Goal: Navigation & Orientation: Find specific page/section

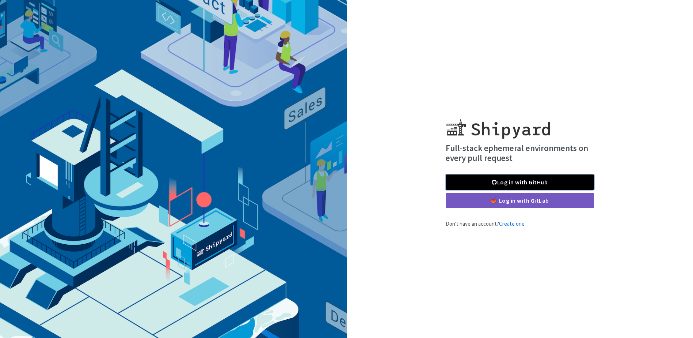
click at [534, 179] on link "Log in with GitHub" at bounding box center [520, 181] width 148 height 15
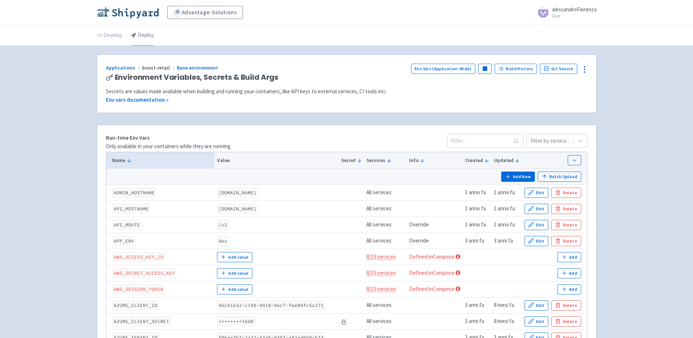
click at [136, 39] on link "Deploy" at bounding box center [142, 35] width 23 height 20
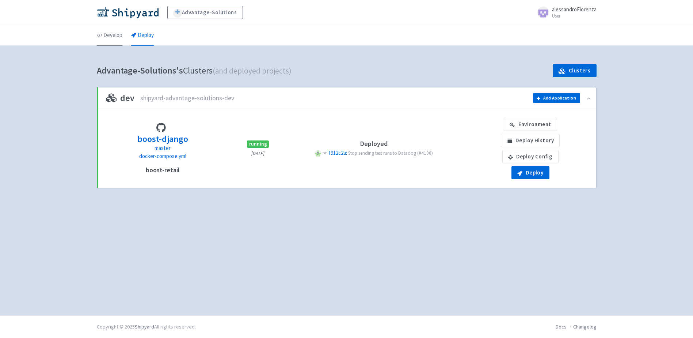
click at [118, 37] on link "Develop" at bounding box center [110, 35] width 26 height 20
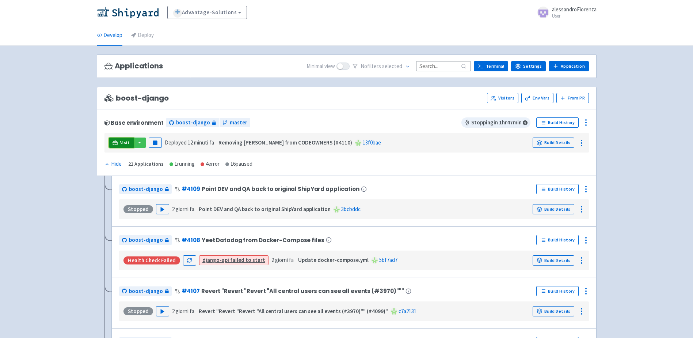
click at [120, 144] on link "Visit" at bounding box center [121, 142] width 25 height 10
click at [143, 141] on button "button" at bounding box center [139, 142] width 12 height 10
click at [313, 99] on div "boost-django Visitors Env Vars From PR" at bounding box center [346, 98] width 484 height 10
click at [137, 146] on button "button" at bounding box center [139, 142] width 12 height 10
click at [159, 179] on link "boost-django (django-api)" at bounding box center [174, 179] width 83 height 11
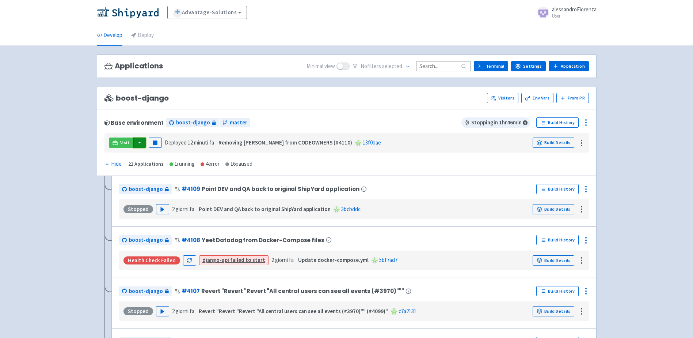
click at [138, 145] on button "button" at bounding box center [139, 142] width 12 height 10
click at [175, 166] on link "boost-django (django-admin)" at bounding box center [174, 168] width 83 height 11
